Goal: Register for event/course

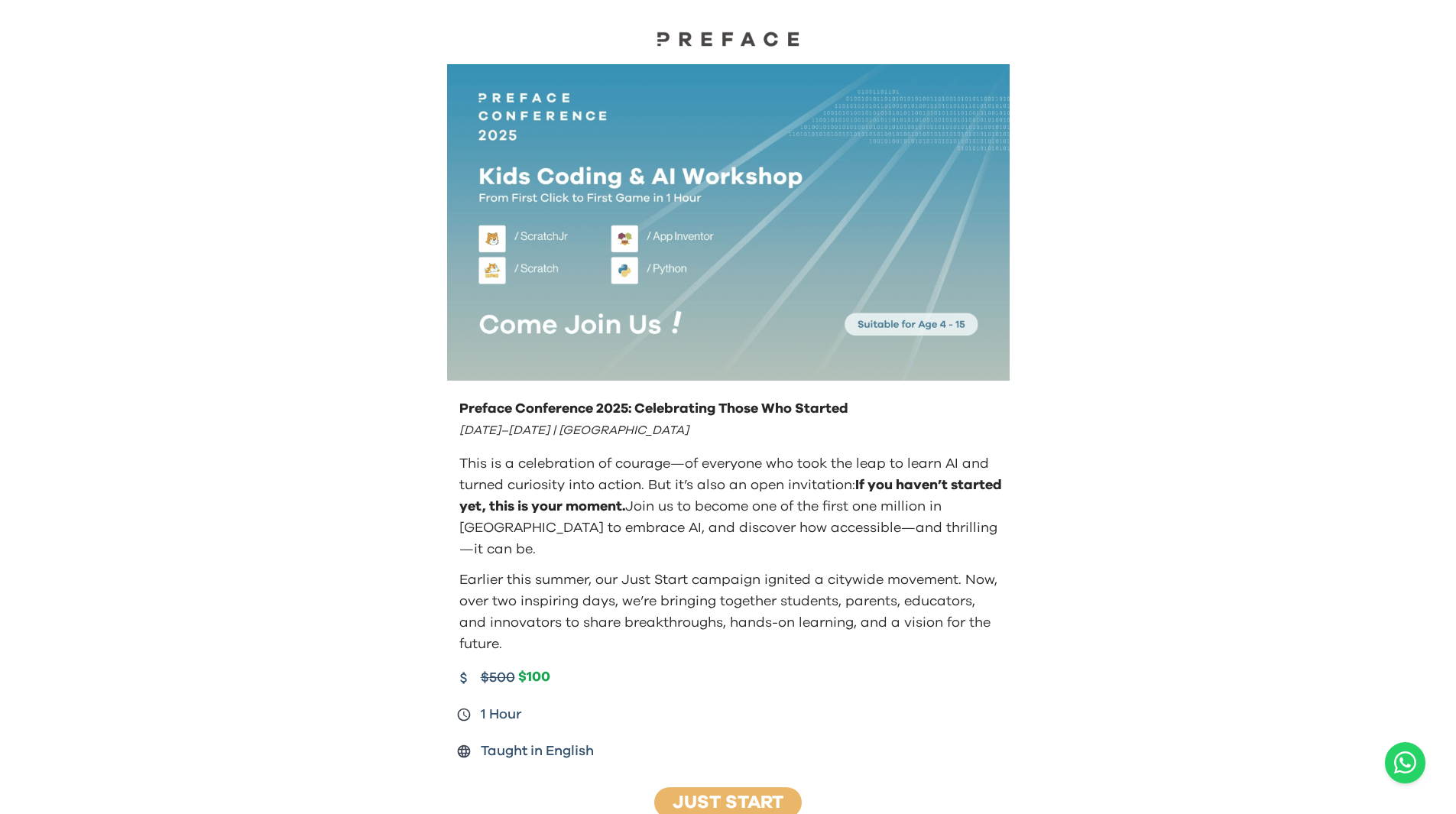
click at [726, 793] on link "Just Start" at bounding box center [728, 802] width 111 height 19
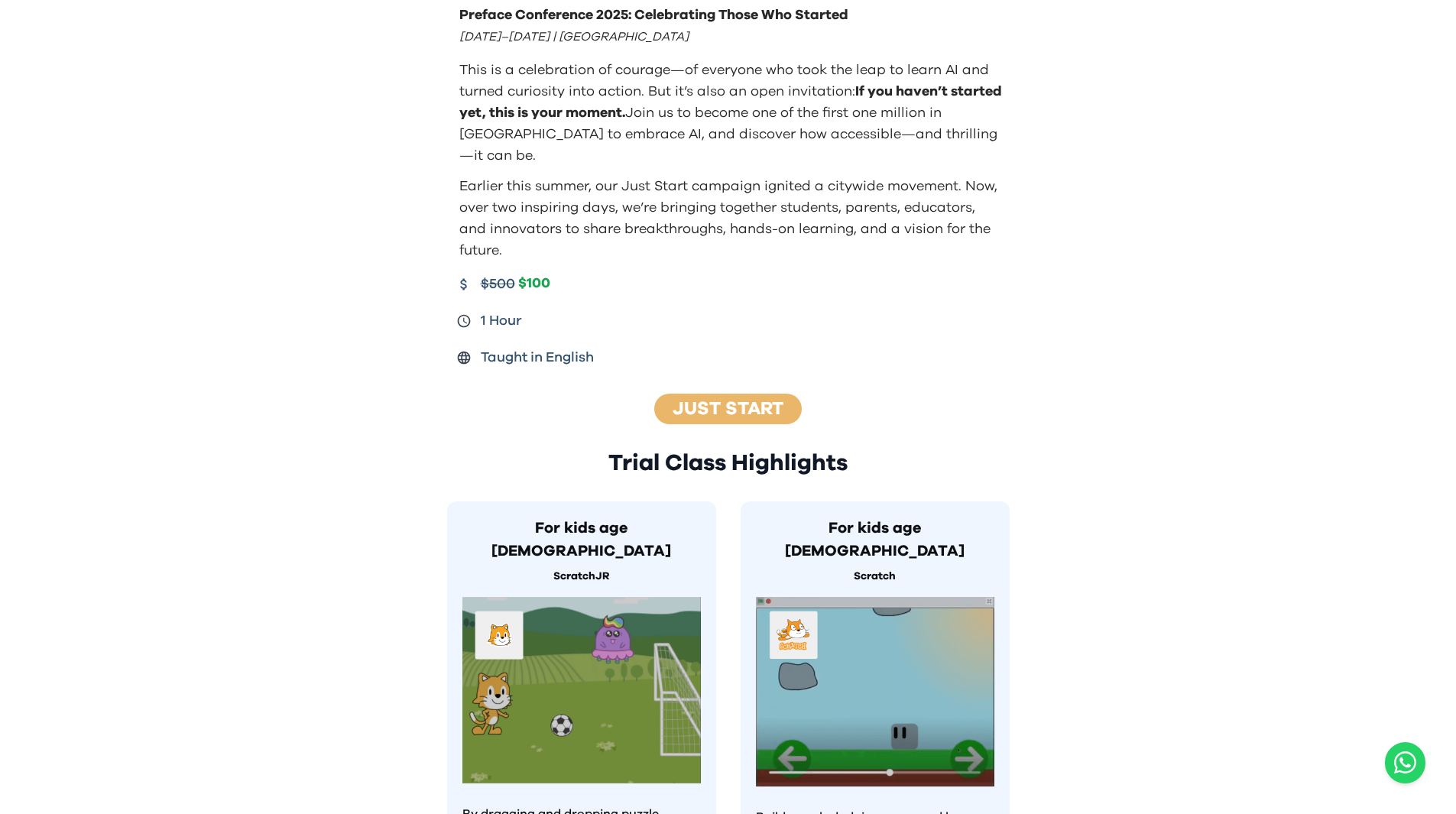
scroll to position [274, 0]
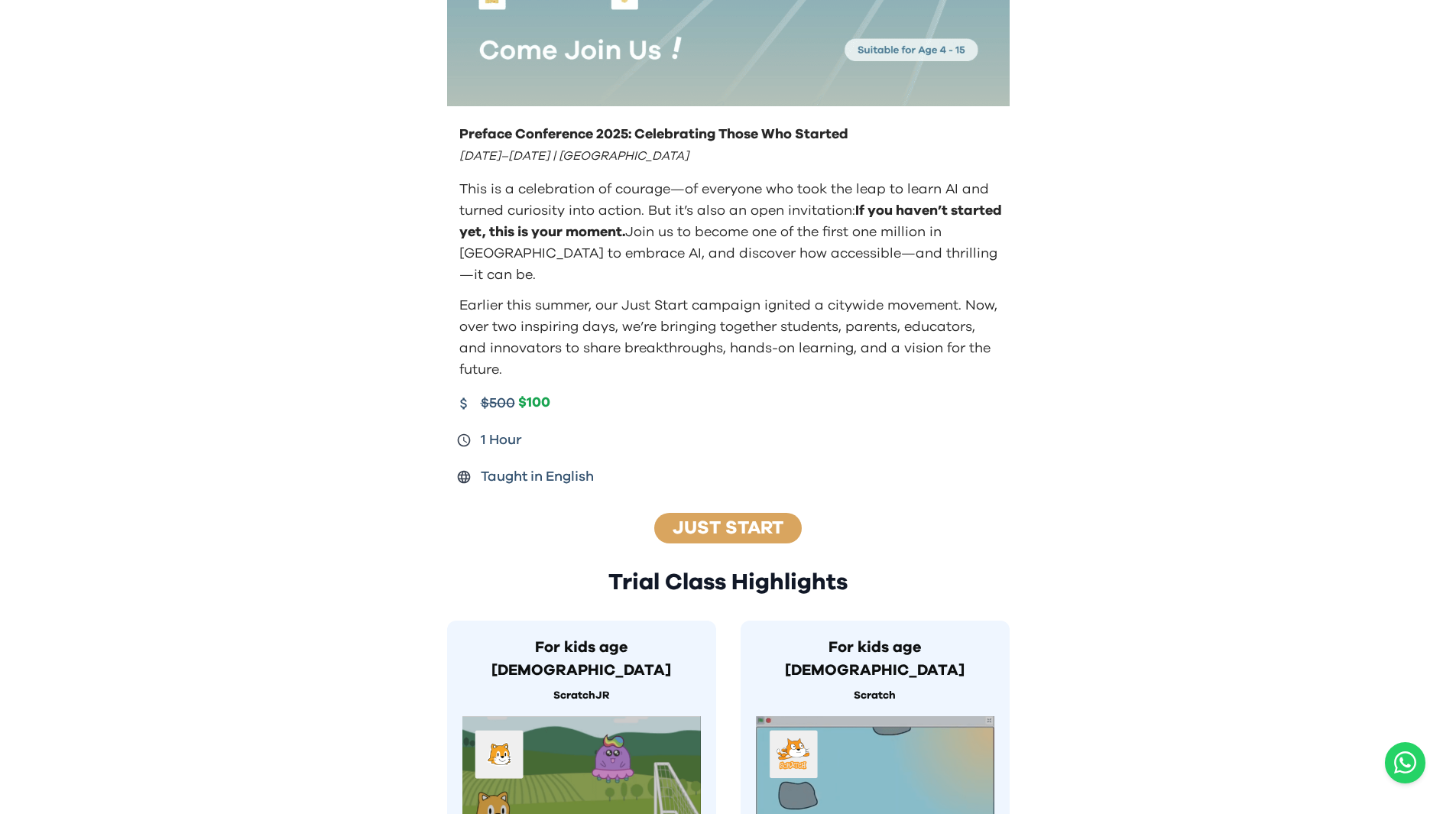
click at [707, 519] on link "Just Start" at bounding box center [728, 528] width 111 height 19
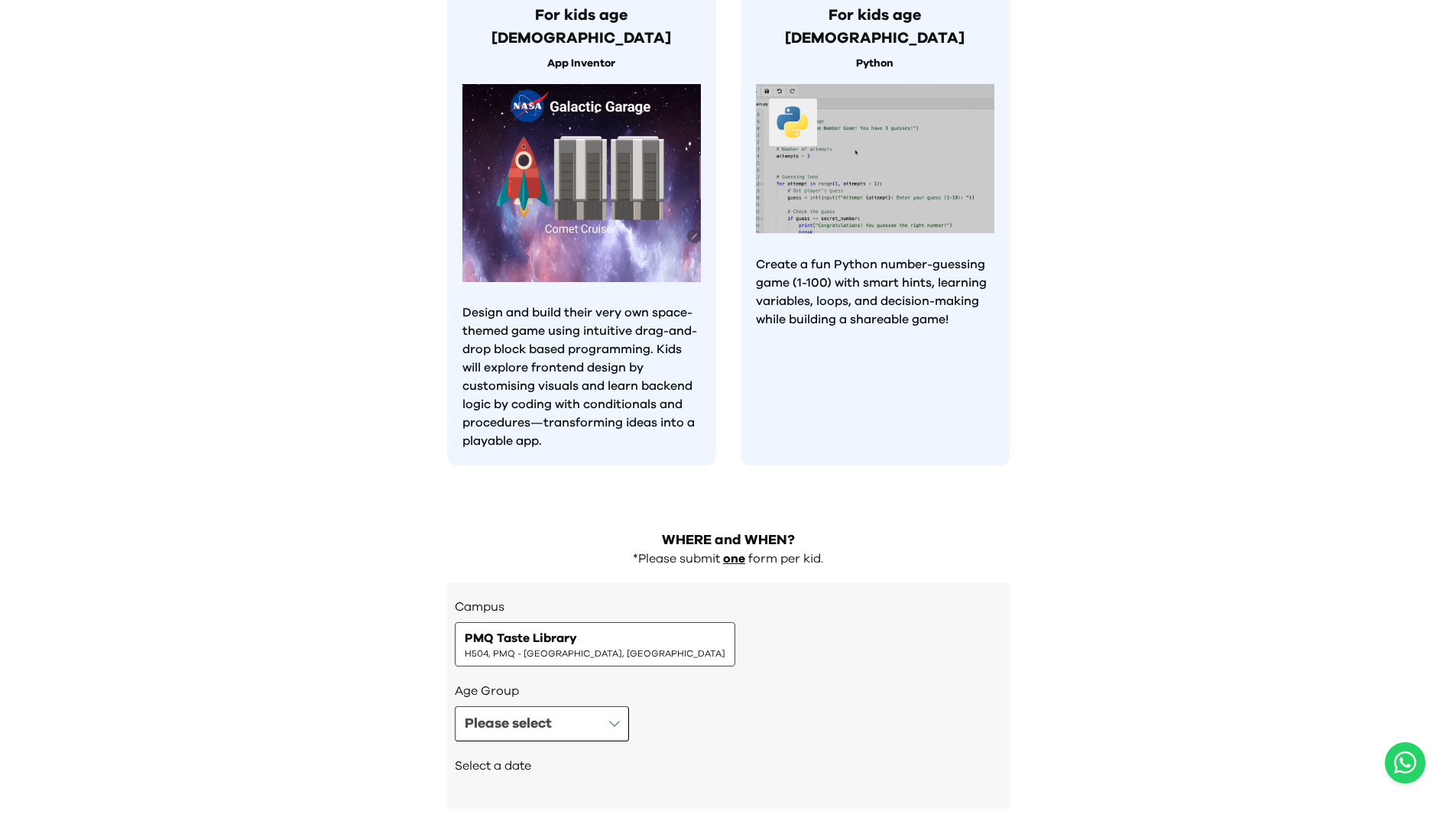
click at [707, 583] on div "Campus PMQ Taste Library H504, PMQ - [GEOGRAPHIC_DATA], Central Age Group Pleas…" at bounding box center [728, 696] width 562 height 227
click at [588, 629] on div "PMQ Taste Library H504, PMQ - [GEOGRAPHIC_DATA], [GEOGRAPHIC_DATA]" at bounding box center [595, 644] width 261 height 31
click at [590, 629] on div "PMQ Taste Library H504, PMQ - [GEOGRAPHIC_DATA], [GEOGRAPHIC_DATA]" at bounding box center [595, 644] width 261 height 31
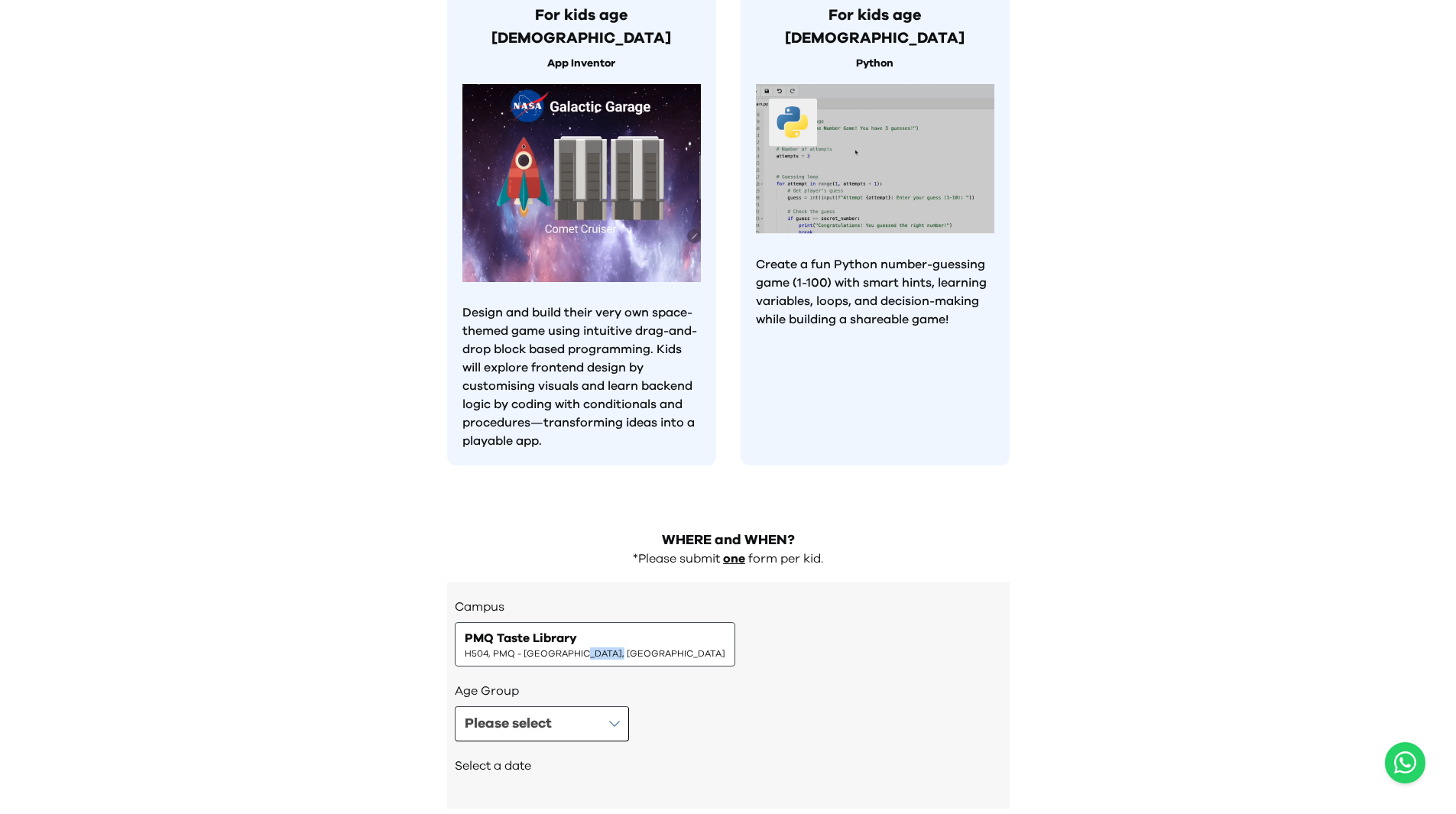
click at [590, 622] on div "PMQ Taste Library H504, PMQ - [GEOGRAPHIC_DATA], [GEOGRAPHIC_DATA]" at bounding box center [595, 644] width 281 height 45
click at [589, 622] on div "PMQ Taste Library H504, PMQ - [GEOGRAPHIC_DATA], [GEOGRAPHIC_DATA]" at bounding box center [595, 644] width 281 height 45
click at [609, 706] on button "Please select" at bounding box center [541, 723] width 174 height 35
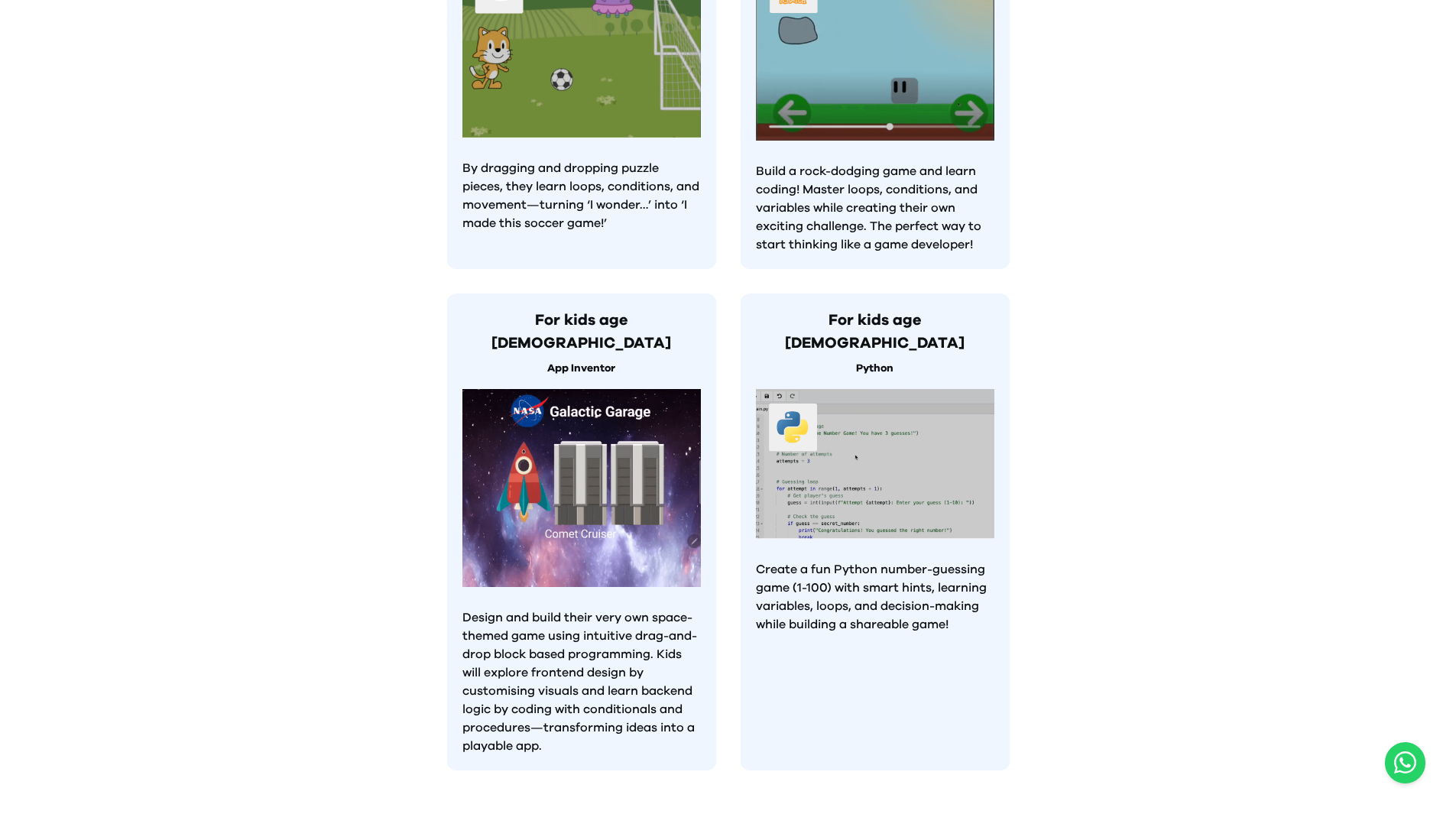
scroll to position [1038, 0]
